Goal: Task Accomplishment & Management: Use online tool/utility

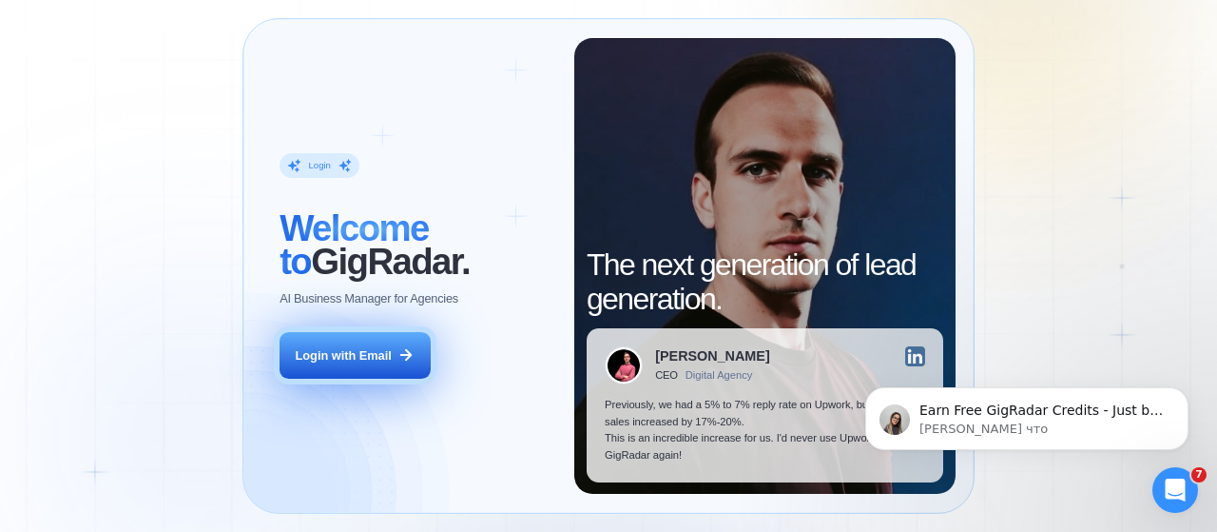
click at [342, 358] on div "Login with Email" at bounding box center [344, 355] width 96 height 17
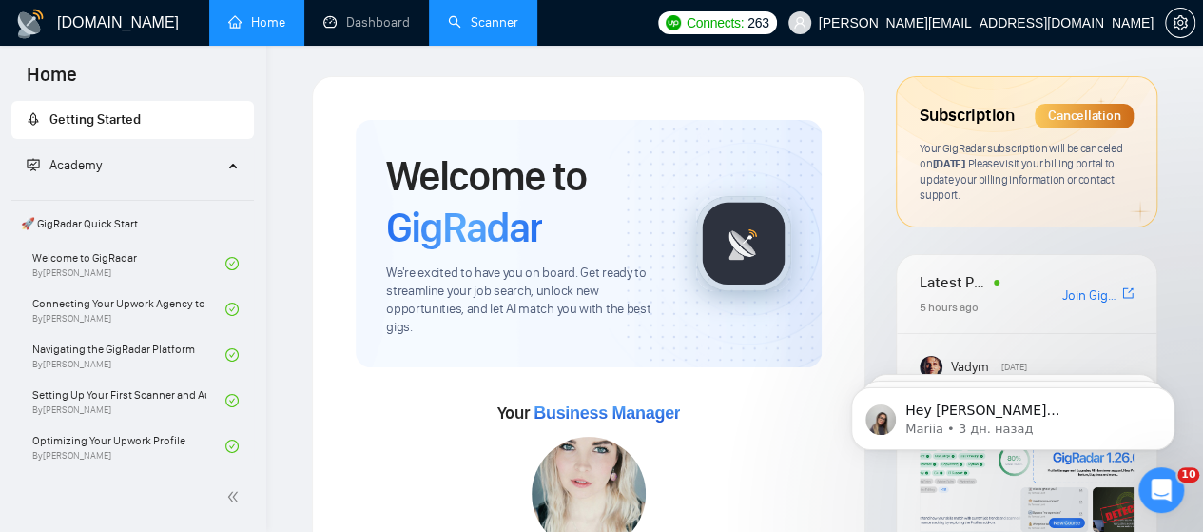
click at [496, 20] on link "Scanner" at bounding box center [483, 22] width 70 height 16
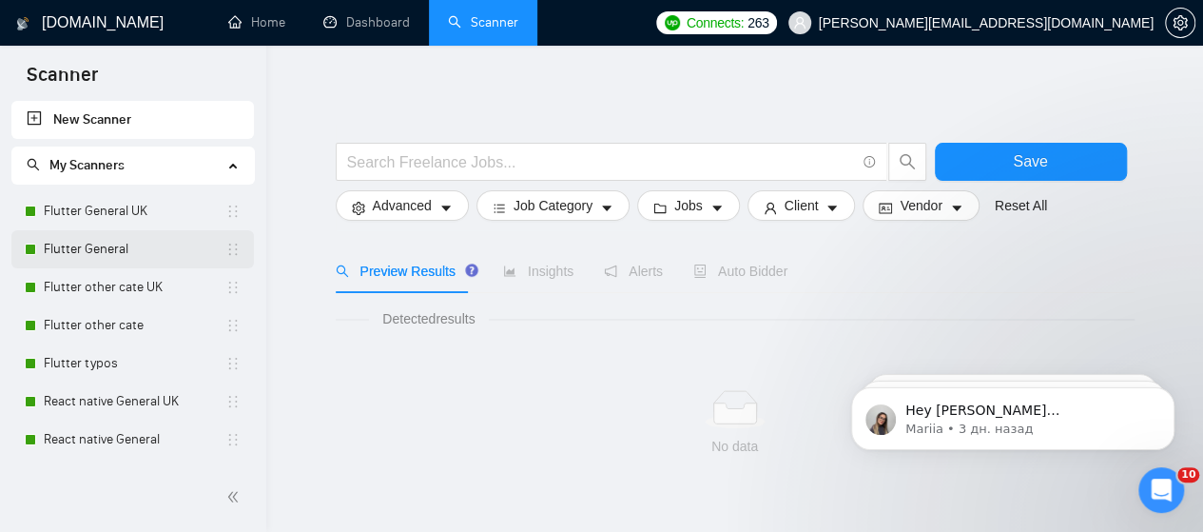
click at [94, 242] on link "Flutter General" at bounding box center [135, 249] width 182 height 38
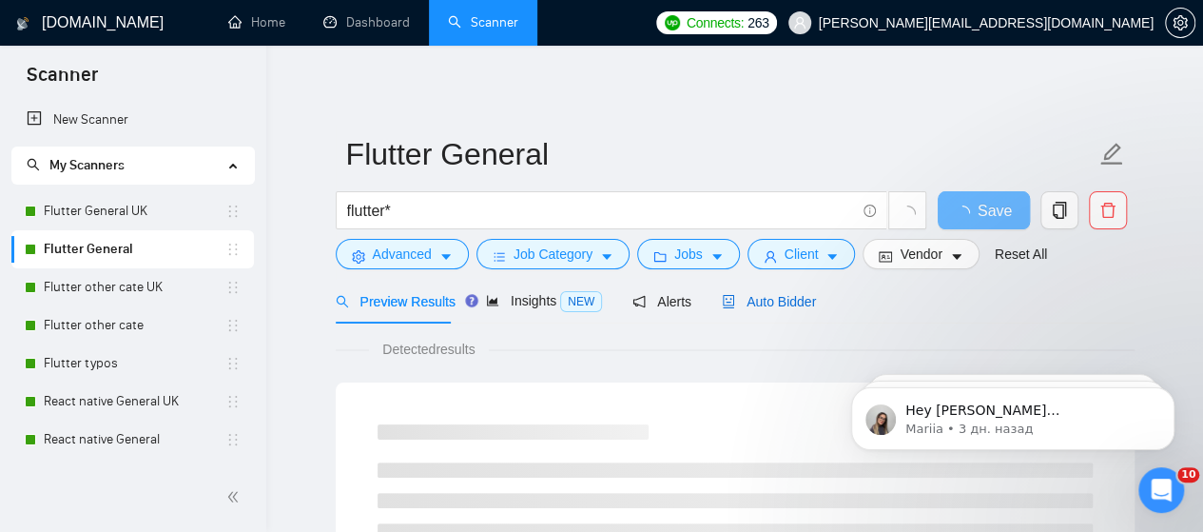
click at [774, 302] on span "Auto Bidder" at bounding box center [769, 301] width 94 height 15
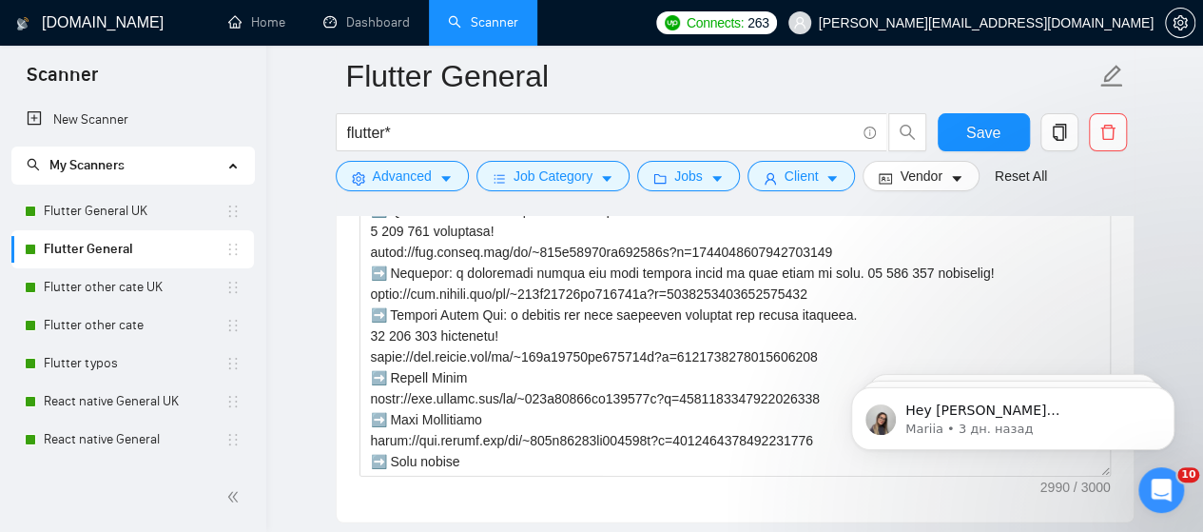
scroll to position [2187, 0]
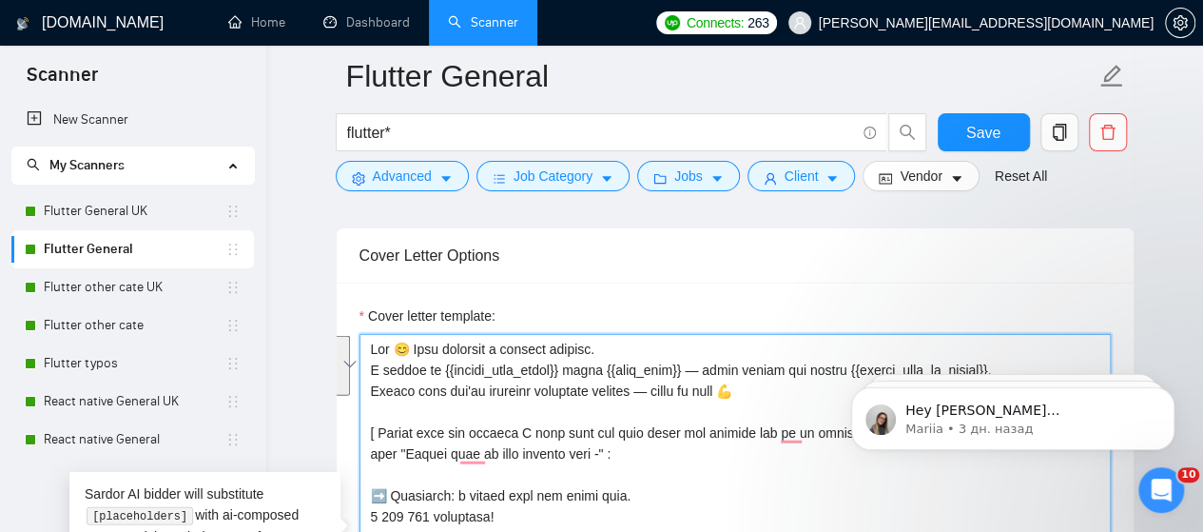
drag, startPoint x: 369, startPoint y: 341, endPoint x: 767, endPoint y: 379, distance: 400.3
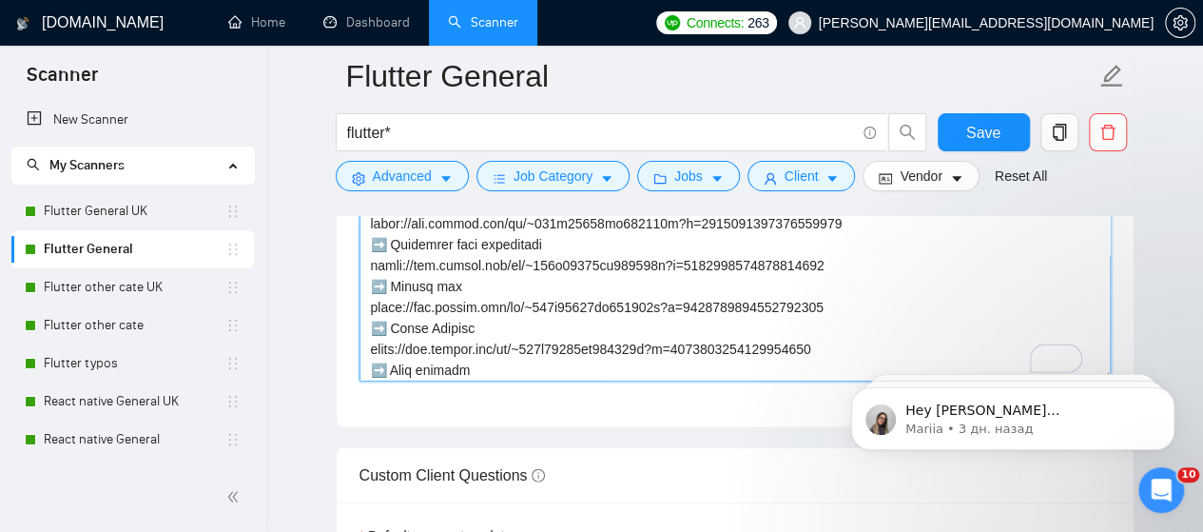
scroll to position [666, 0]
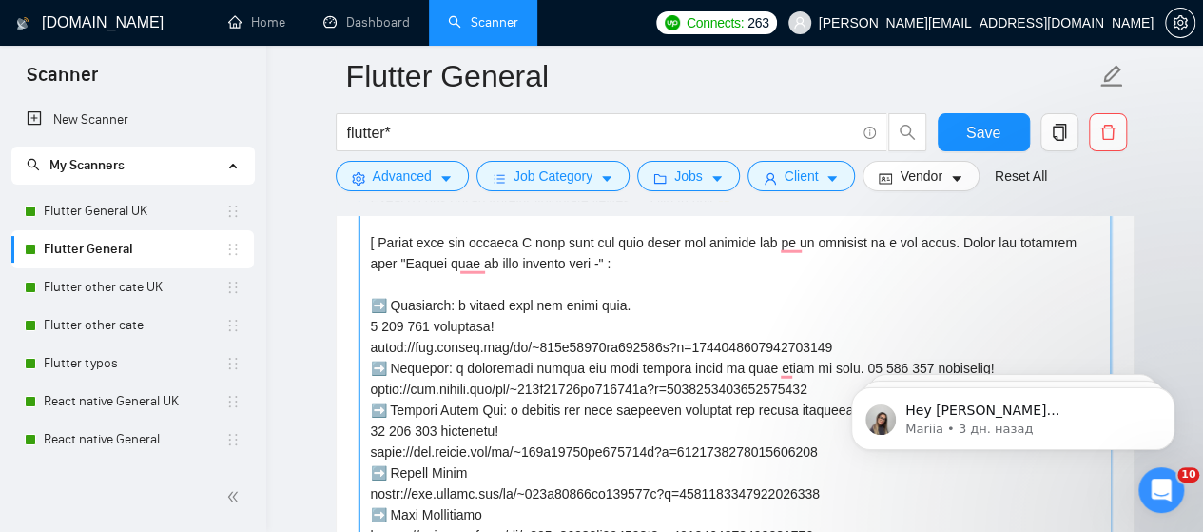
drag, startPoint x: 373, startPoint y: 359, endPoint x: 825, endPoint y: 384, distance: 453.4
click at [825, 384] on textarea "Cover letter template:" at bounding box center [734, 358] width 751 height 428
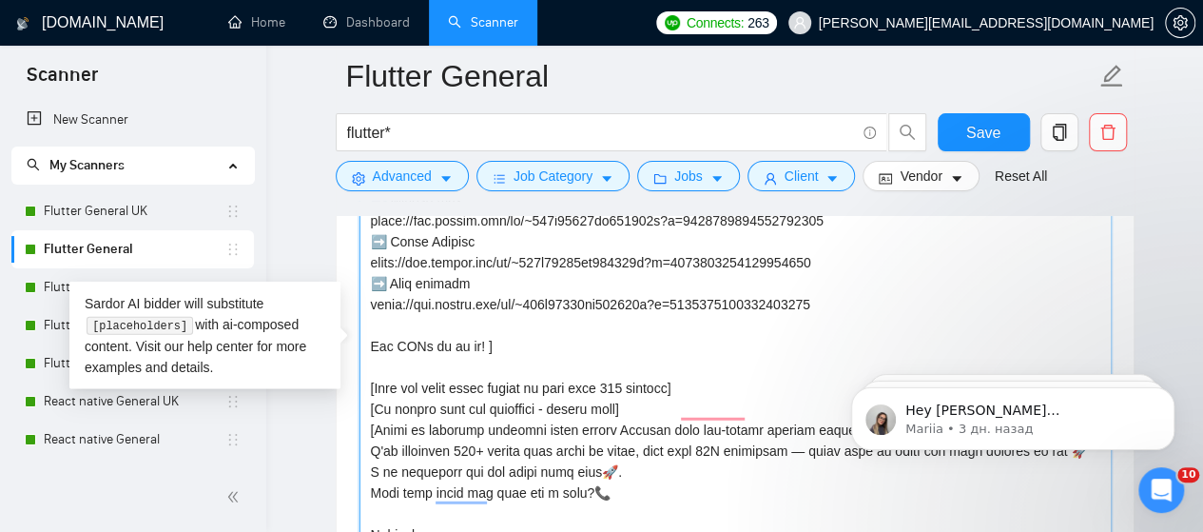
drag, startPoint x: 370, startPoint y: 424, endPoint x: 599, endPoint y: 484, distance: 236.9
click at [599, 484] on textarea "Cover letter template:" at bounding box center [734, 358] width 751 height 428
